Goal: Task Accomplishment & Management: Use online tool/utility

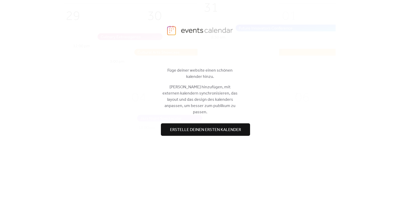
click at [182, 128] on span "Erstelle deinen ersten kalender" at bounding box center [205, 130] width 71 height 6
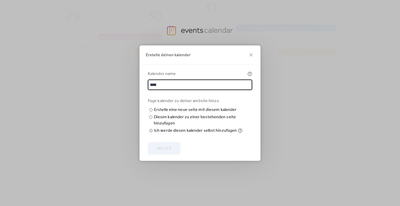
type input "****"
click at [168, 134] on div "Ich werde diesen kalender selbst hinzufügen" at bounding box center [195, 131] width 83 height 6
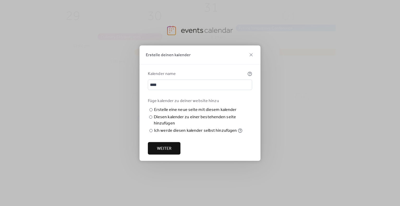
click at [165, 151] on span "Weiter" at bounding box center [164, 149] width 14 height 6
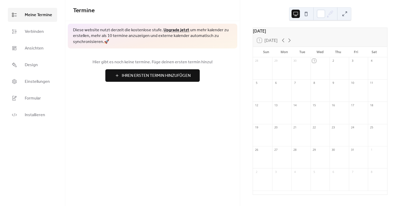
click at [144, 77] on span "Ihren Ersten Termin Hinzufügen" at bounding box center [156, 76] width 69 height 6
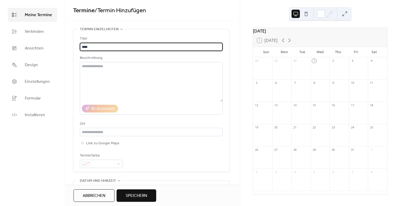
type input "****"
click at [143, 193] on span "Speichern" at bounding box center [136, 196] width 21 height 6
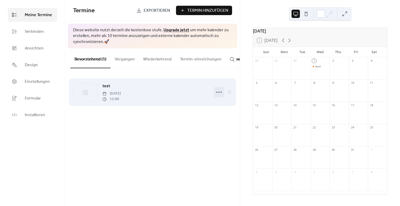
click at [219, 95] on icon at bounding box center [219, 92] width 8 height 8
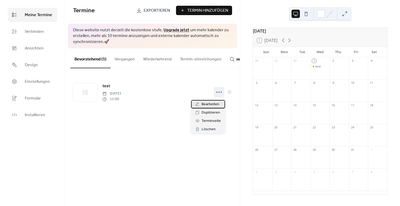
click at [207, 103] on span "Bearbeiten" at bounding box center [211, 105] width 18 height 6
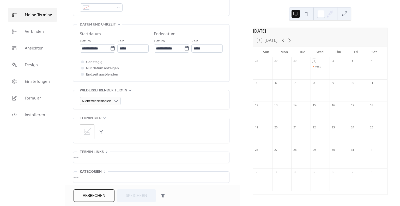
scroll to position [157, 0]
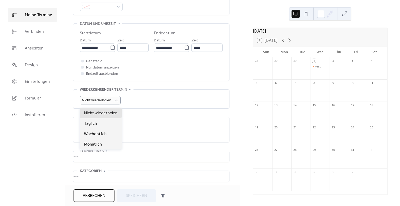
click at [141, 100] on div "Nicht wiederholen" at bounding box center [151, 100] width 143 height 8
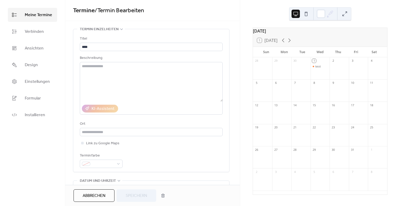
scroll to position [0, 0]
click at [41, 30] on span "Verbinden" at bounding box center [34, 32] width 19 height 6
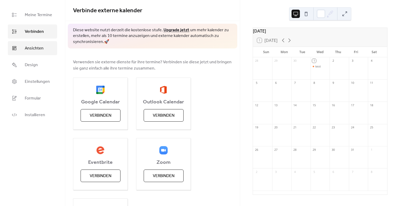
click at [38, 53] on link "Ansichten" at bounding box center [32, 48] width 49 height 14
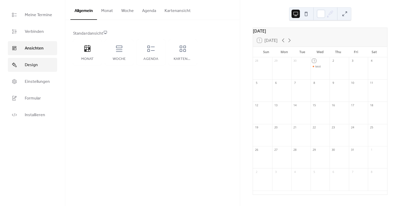
click at [38, 63] on link "Design" at bounding box center [32, 65] width 49 height 14
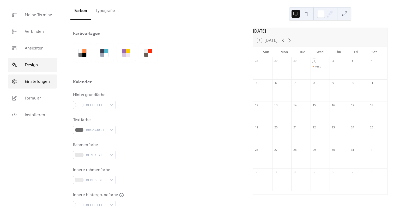
click at [38, 79] on span "Einstellungen" at bounding box center [37, 82] width 25 height 6
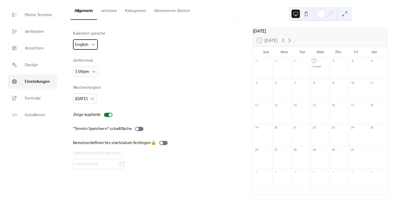
click at [85, 48] on span "English" at bounding box center [81, 45] width 13 height 8
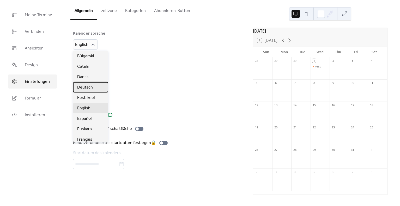
click at [87, 86] on span "Deutsch" at bounding box center [85, 88] width 16 height 6
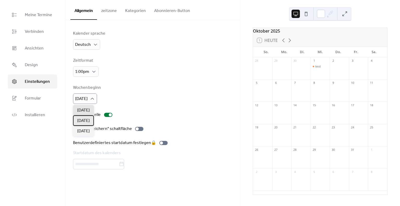
click at [86, 119] on span "[DATE]" at bounding box center [83, 121] width 13 height 6
click at [114, 15] on button "zeitzone" at bounding box center [109, 9] width 24 height 19
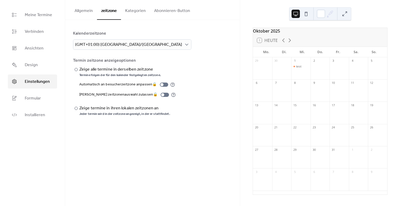
click at [137, 13] on button "Kategorien" at bounding box center [135, 9] width 29 height 19
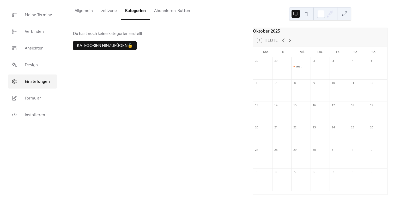
click at [162, 9] on button "Abonnieren-Button" at bounding box center [172, 9] width 44 height 19
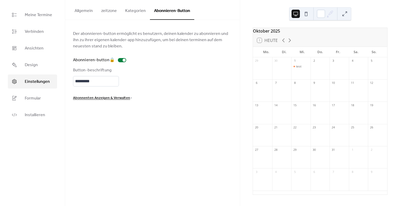
click at [82, 13] on button "Allgemein" at bounding box center [83, 9] width 27 height 19
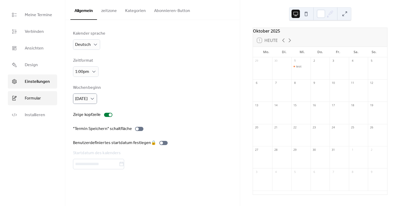
click at [35, 96] on span "Formular" at bounding box center [33, 99] width 16 height 6
